Goal: Task Accomplishment & Management: Complete application form

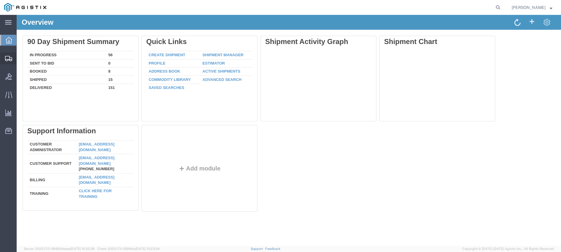
click at [0, 0] on span "Create Shipment" at bounding box center [0, 0] width 0 height 0
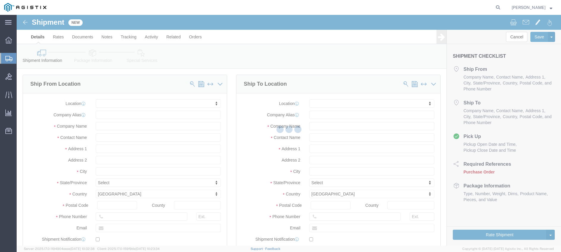
select select
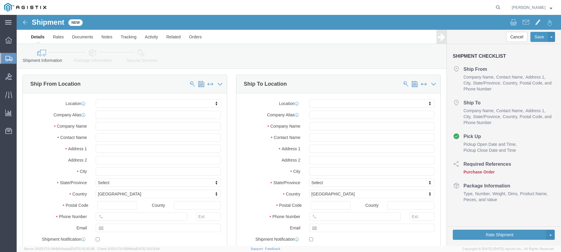
click body "Shipment New Details Rates Documents Notes Tracking Activity Related Orders Can…"
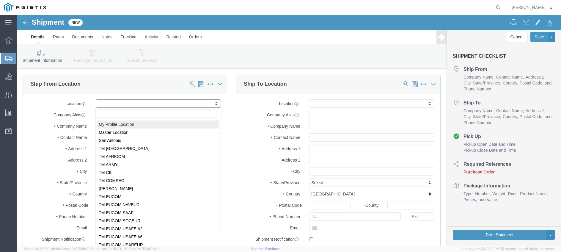
select select "MYPROFILE"
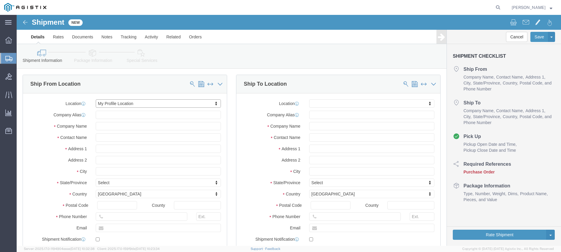
select select "CO"
click input "text"
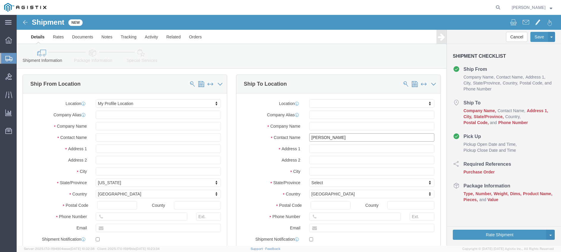
type input "Patrick Syring"
click input "text"
type input "10th MTN G6"
click input "text"
type input "ATTN: G6 (RM217) Hays Hall"
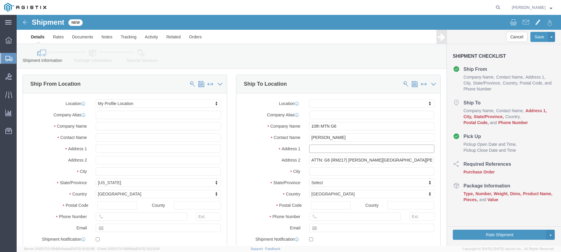
click input "text"
click input "BLDG 10000"
type input "10th Mountain Division Drive"
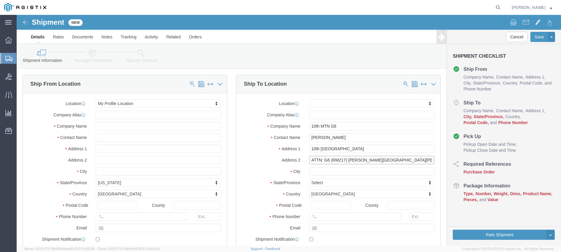
drag, startPoint x: 353, startPoint y: 144, endPoint x: 289, endPoint y: 146, distance: 64.5
click div "ATTN: G6 (RM217) Hays Hall"
click input "text"
type input "BLDG 10000"
click input "text"
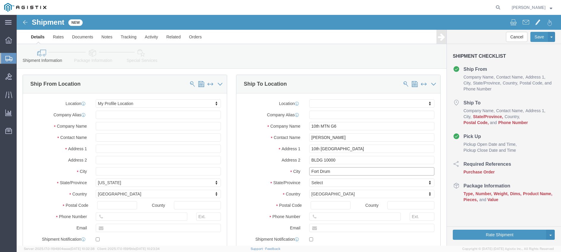
type input "Fort Drum"
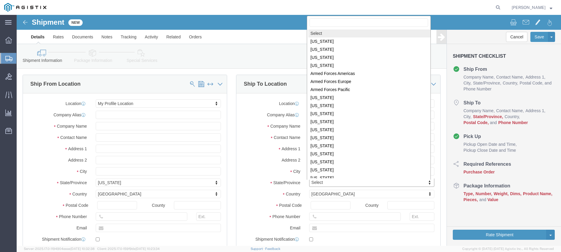
click body "Shipment New Details Rates Documents Notes Tracking Activity Related Orders Can…"
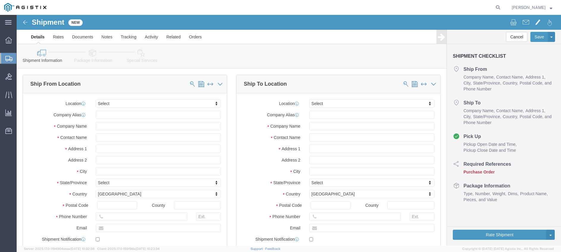
select select
